Goal: Transaction & Acquisition: Purchase product/service

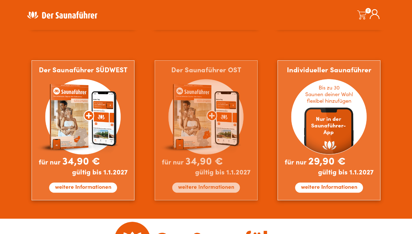
scroll to position [581, 0]
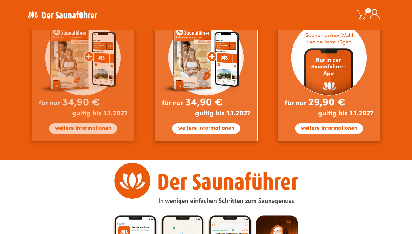
click at [88, 127] on img at bounding box center [83, 71] width 103 height 140
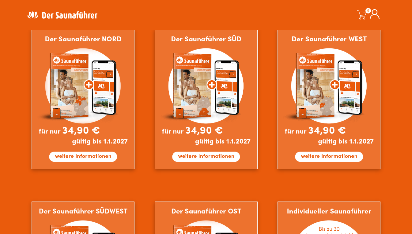
scroll to position [415, 0]
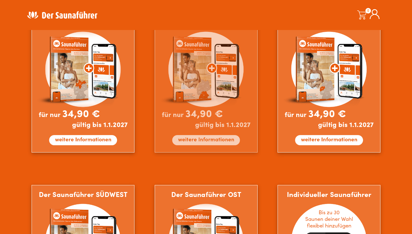
click at [207, 138] on img at bounding box center [206, 83] width 103 height 140
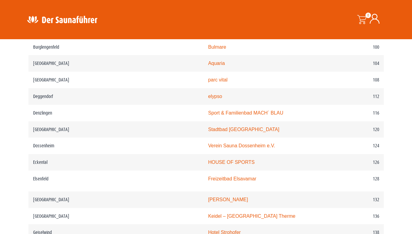
scroll to position [581, 0]
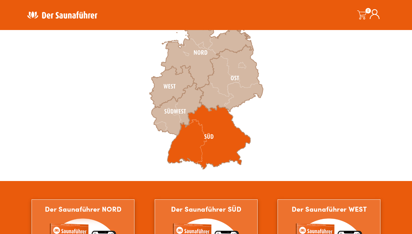
scroll to position [170, 0]
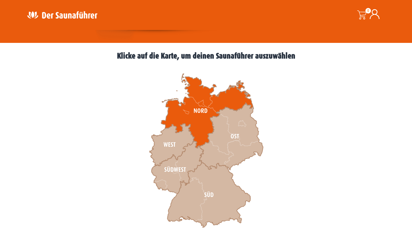
click at [193, 106] on icon at bounding box center [207, 111] width 92 height 74
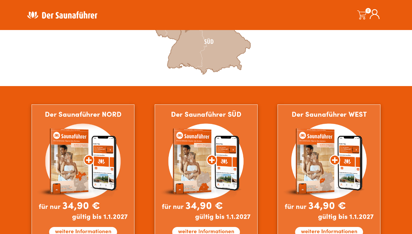
scroll to position [323, 0]
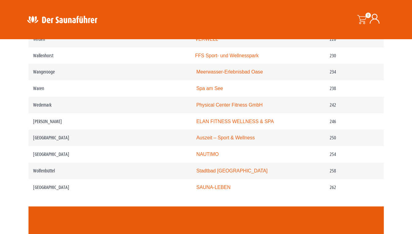
scroll to position [1255, 0]
